Goal: Transaction & Acquisition: Purchase product/service

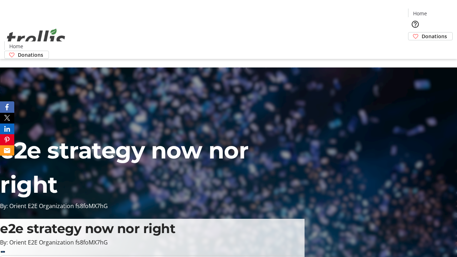
click at [421, 32] on span "Donations" at bounding box center [433, 35] width 25 height 7
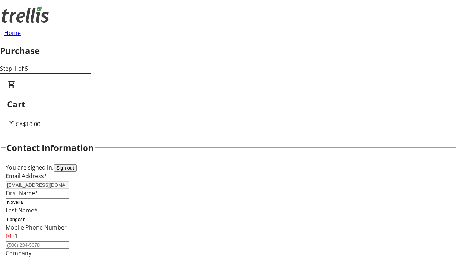
select select "BC"
select select "CA"
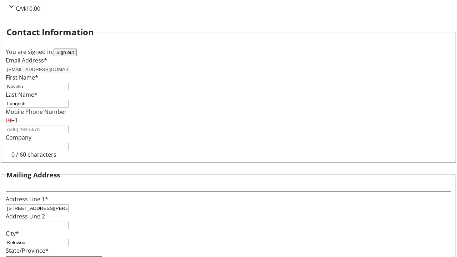
type input "V1Y 0C2"
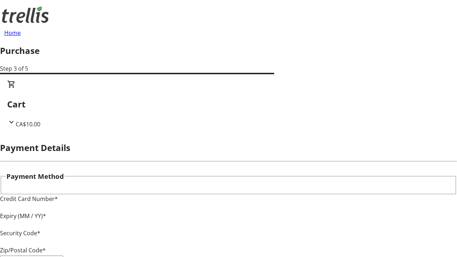
type input "V1Y 0C2"
